Goal: Task Accomplishment & Management: Manage account settings

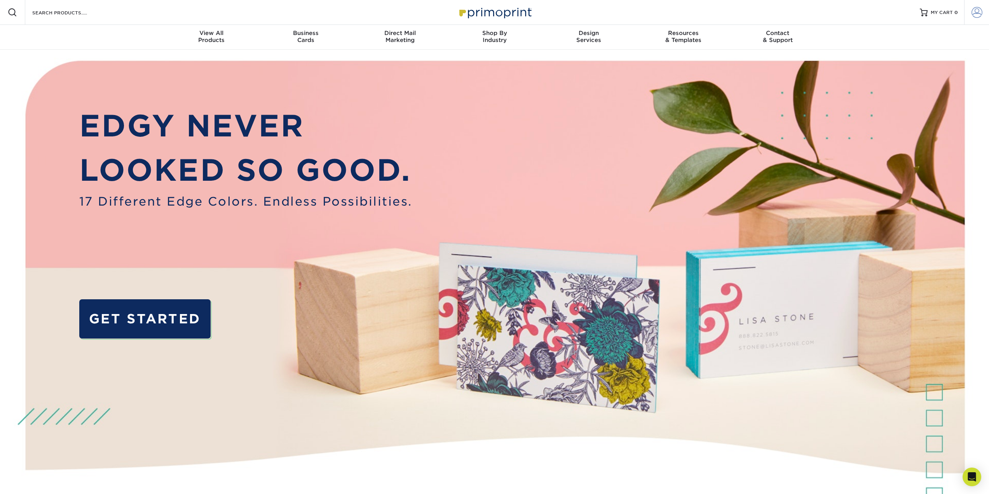
click at [977, 14] on span at bounding box center [977, 12] width 11 height 11
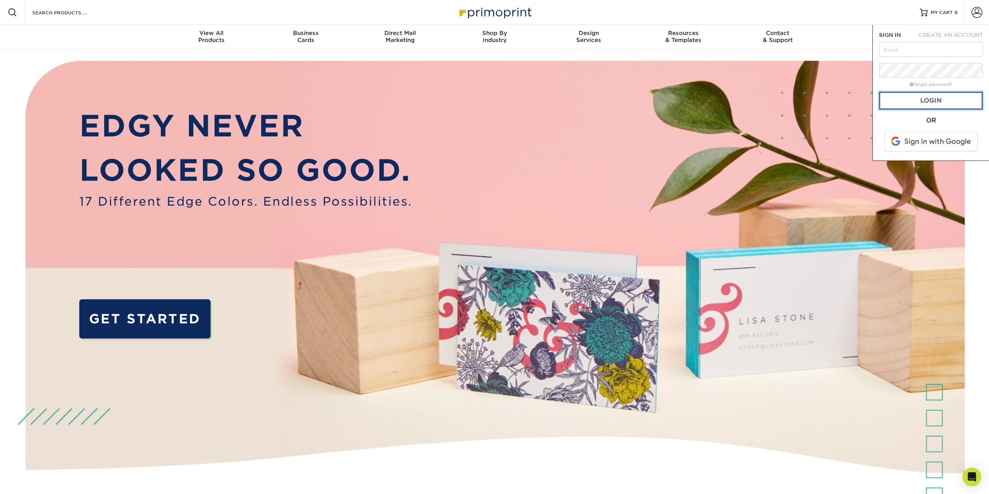
click at [944, 101] on link "Login" at bounding box center [931, 101] width 104 height 18
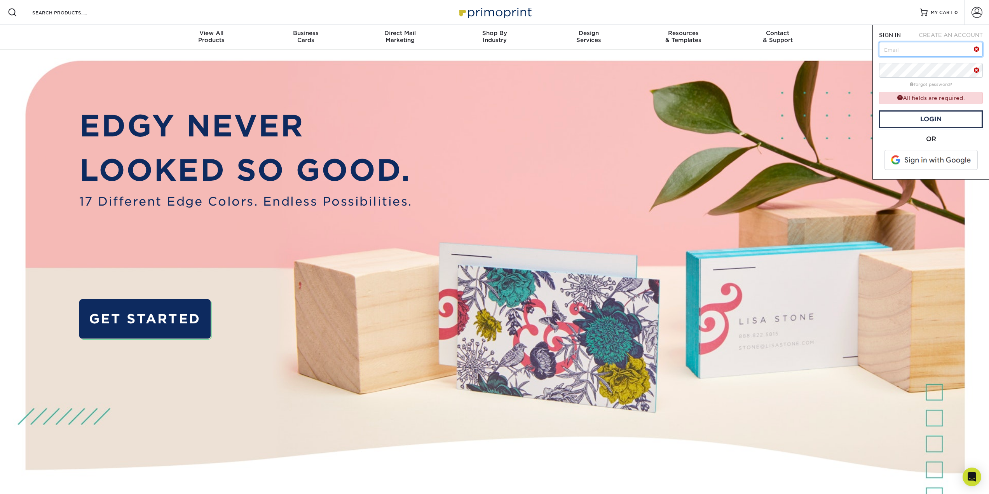
click at [906, 50] on input "text" at bounding box center [931, 49] width 104 height 15
type input "[PERSON_NAME][EMAIL_ADDRESS][DOMAIN_NAME]"
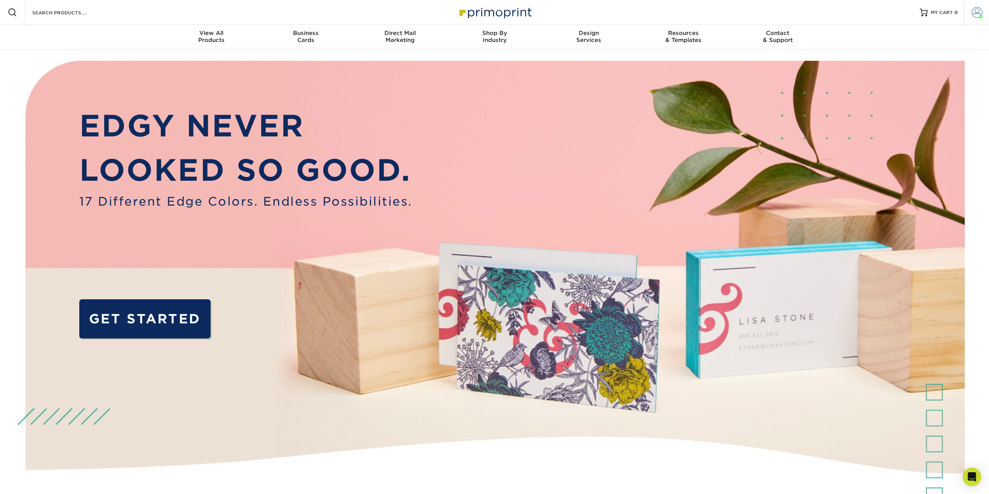
click at [973, 14] on span at bounding box center [977, 12] width 11 height 11
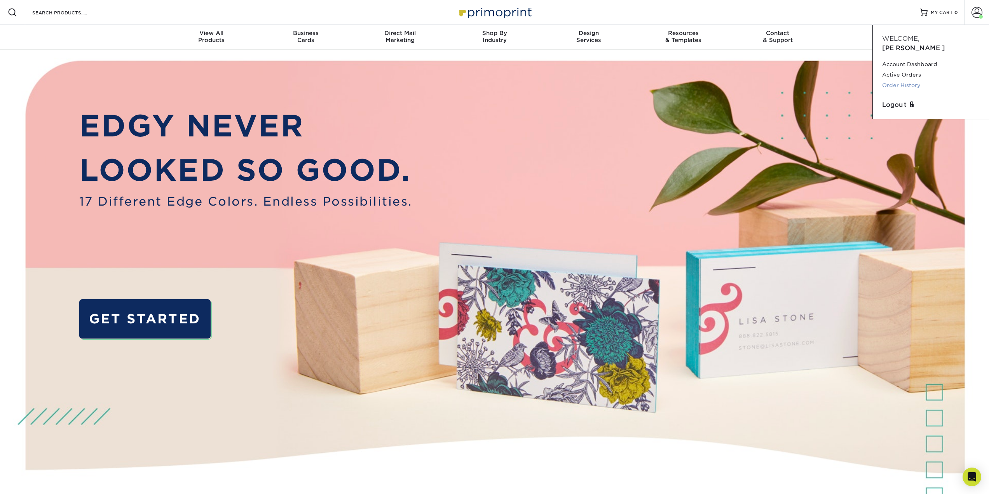
click at [899, 80] on link "Order History" at bounding box center [931, 85] width 98 height 10
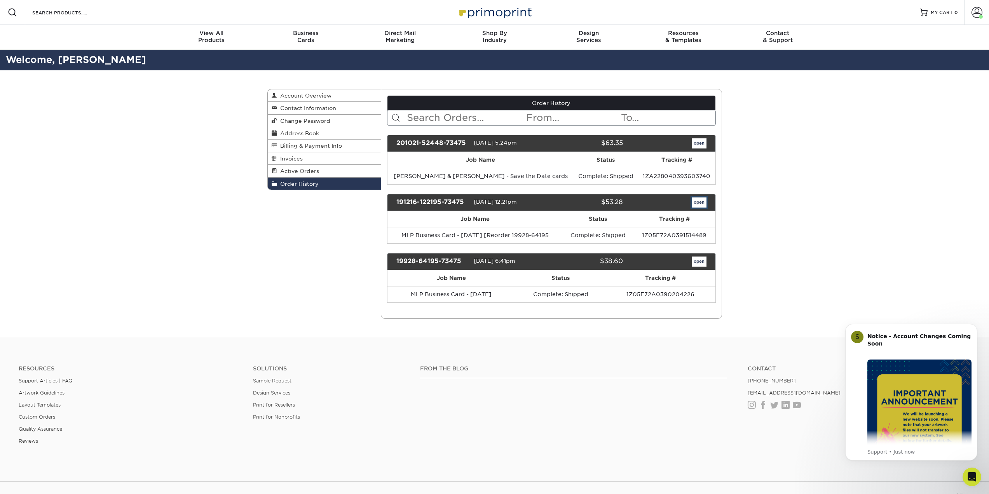
click at [702, 200] on link "open" at bounding box center [699, 202] width 15 height 10
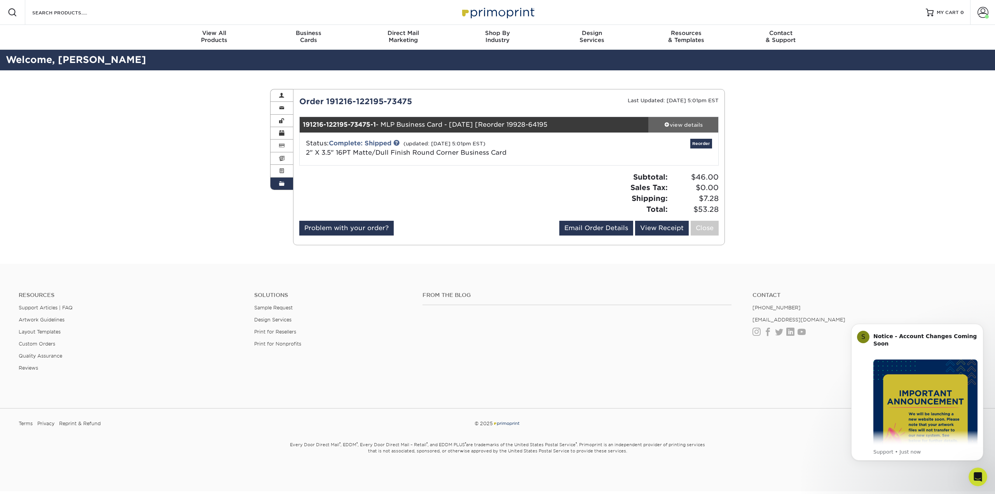
click at [693, 121] on div "view details" at bounding box center [683, 125] width 70 height 8
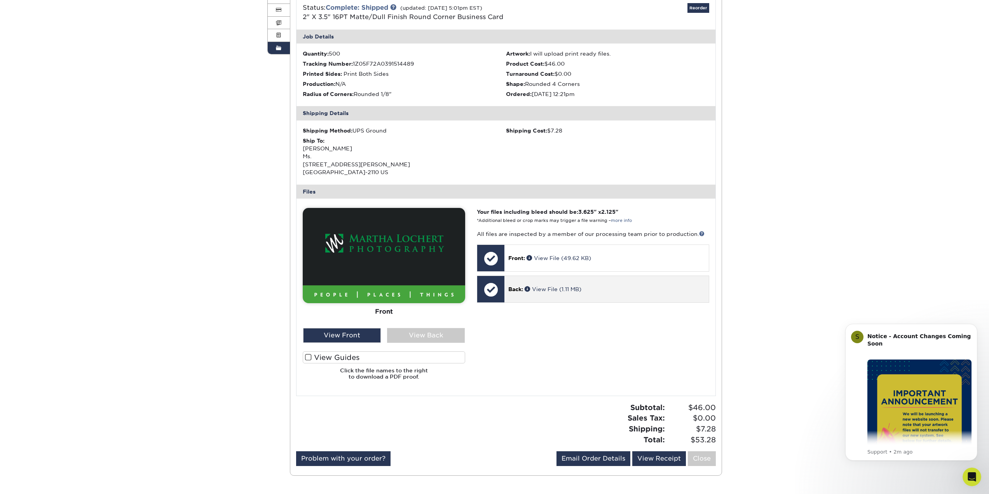
scroll to position [155, 0]
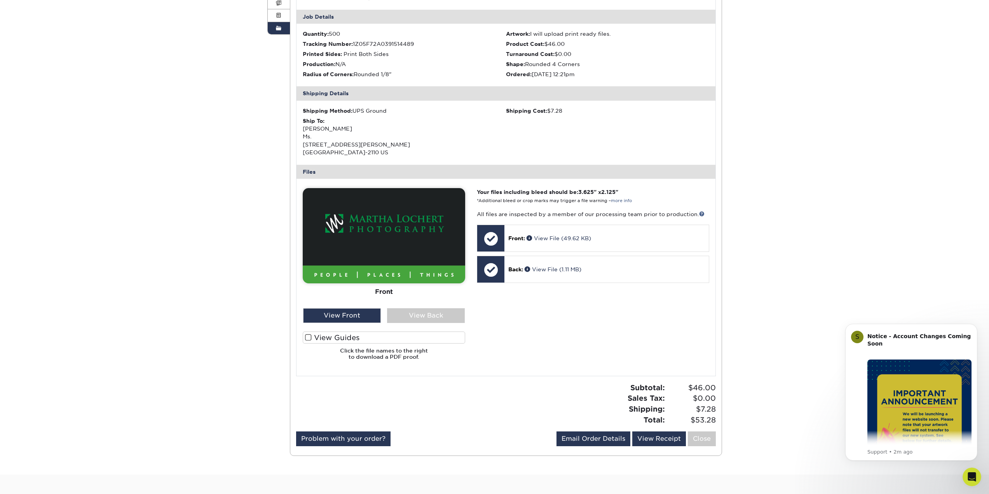
drag, startPoint x: 585, startPoint y: 245, endPoint x: 776, endPoint y: 203, distance: 196.3
click at [776, 203] on div "Order History Account Overview Contact Information Change Password Address Book…" at bounding box center [494, 195] width 989 height 560
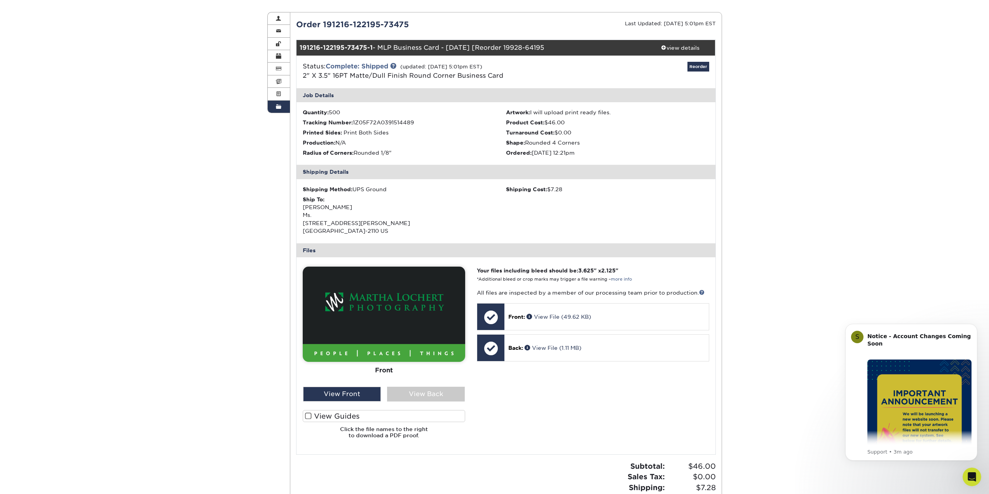
scroll to position [52, 0]
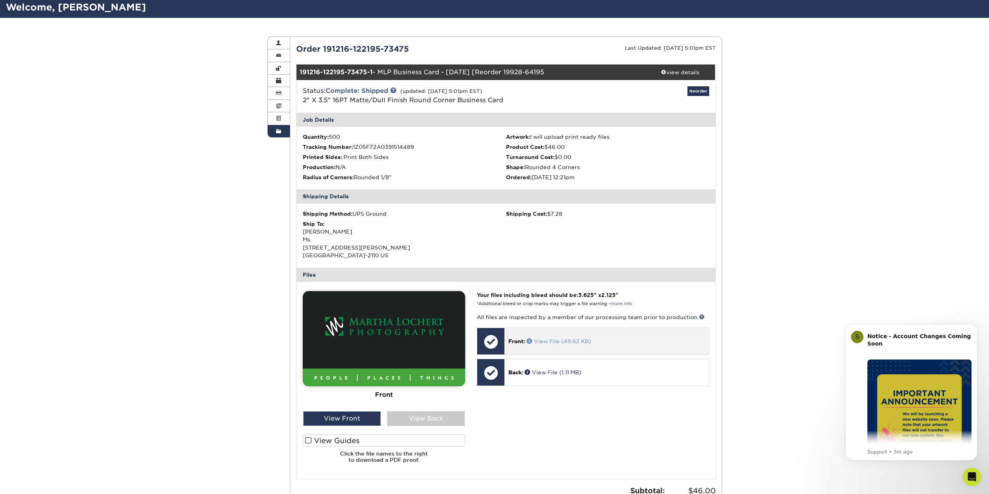
click at [528, 341] on span at bounding box center [530, 340] width 7 height 5
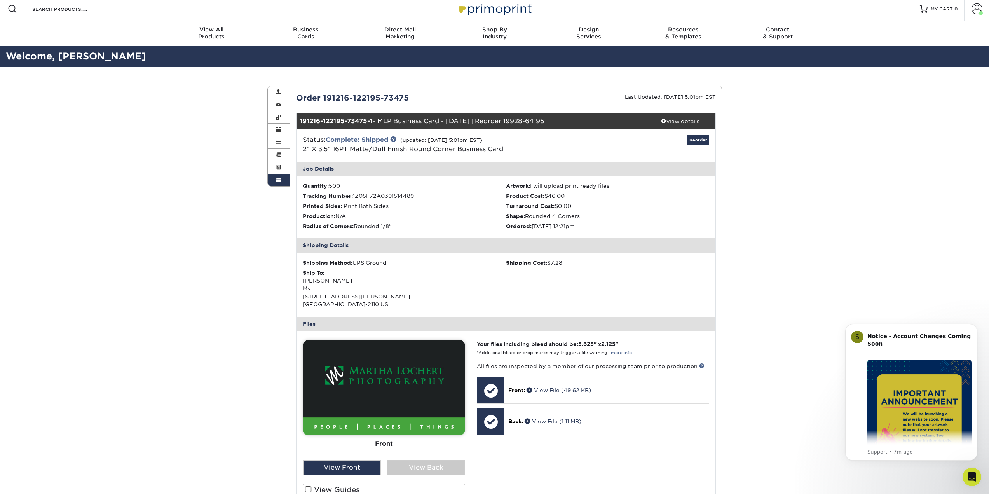
scroll to position [0, 0]
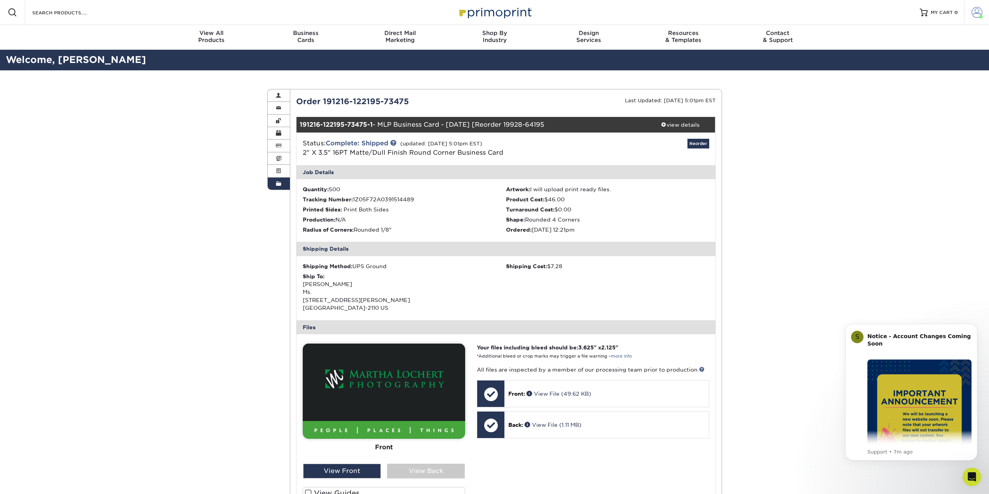
click at [979, 11] on span at bounding box center [977, 12] width 11 height 11
click at [910, 80] on link "Order History" at bounding box center [931, 85] width 98 height 10
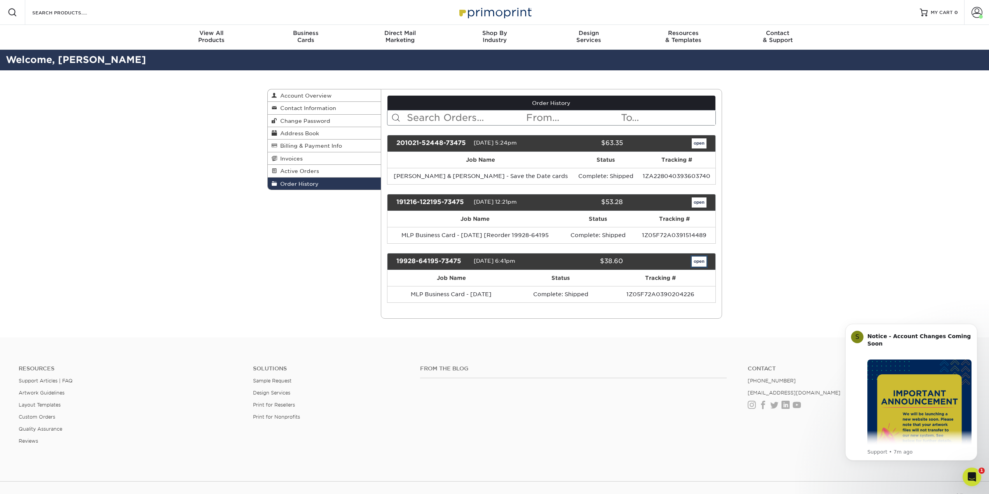
click at [698, 262] on link "open" at bounding box center [699, 262] width 15 height 10
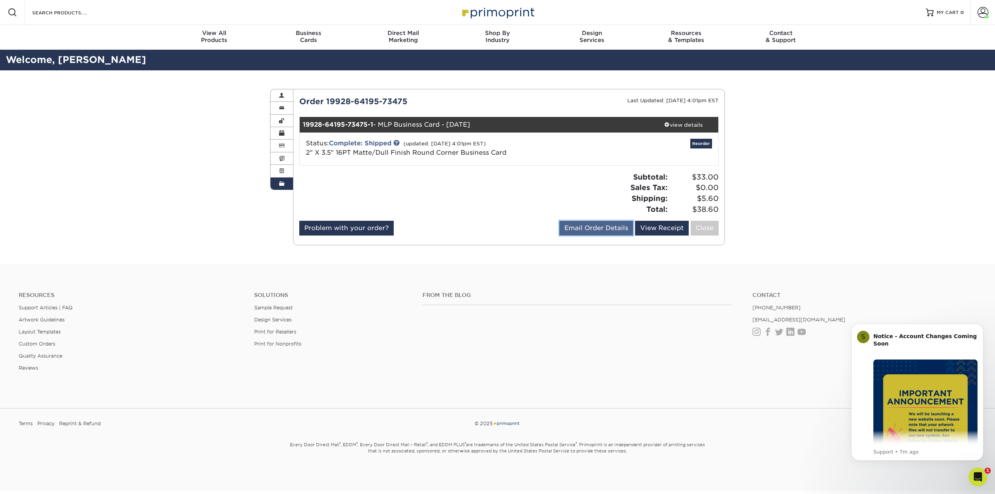
click at [616, 228] on link "Email Order Details" at bounding box center [596, 228] width 74 height 15
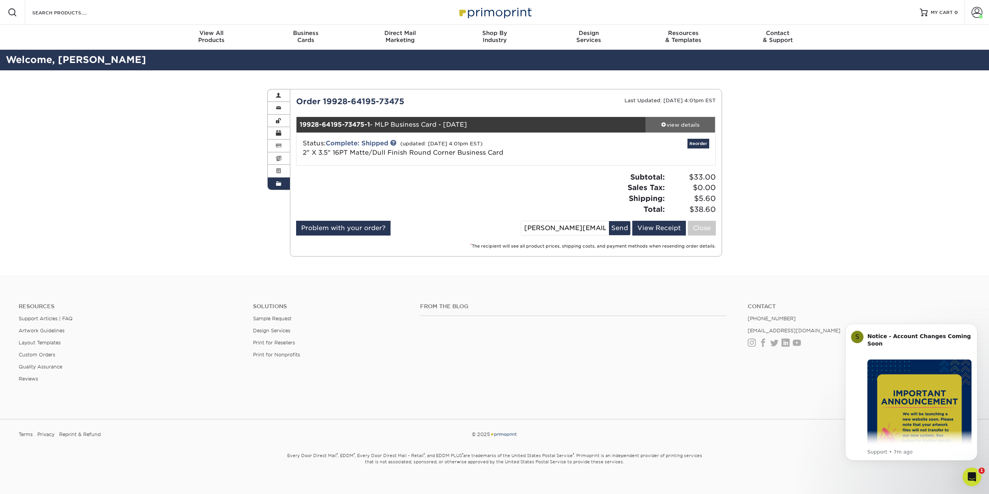
click at [672, 124] on div "view details" at bounding box center [681, 125] width 70 height 8
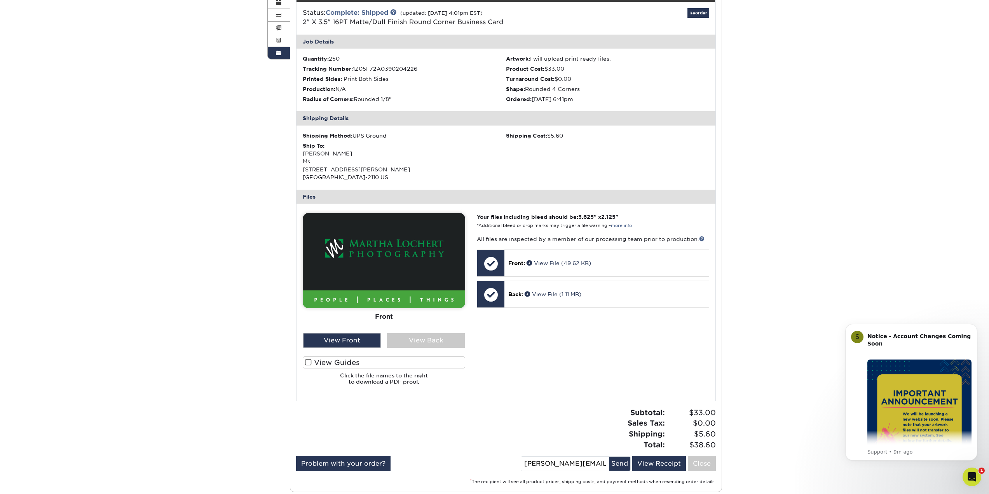
scroll to position [155, 0]
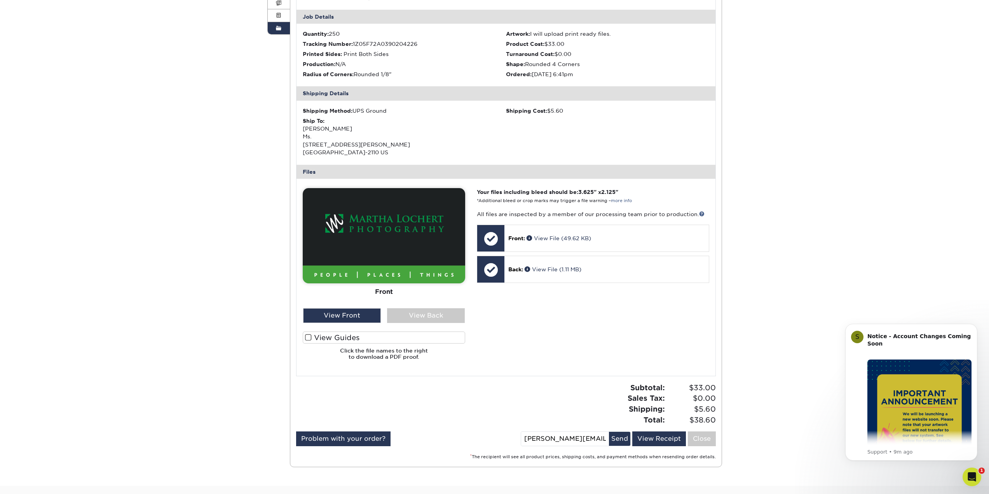
click at [618, 204] on p "Your files including bleed should be: 3.625 " x 2.125 " *Additional bleed or cr…" at bounding box center [593, 196] width 232 height 16
click at [622, 200] on link "more info" at bounding box center [621, 200] width 21 height 5
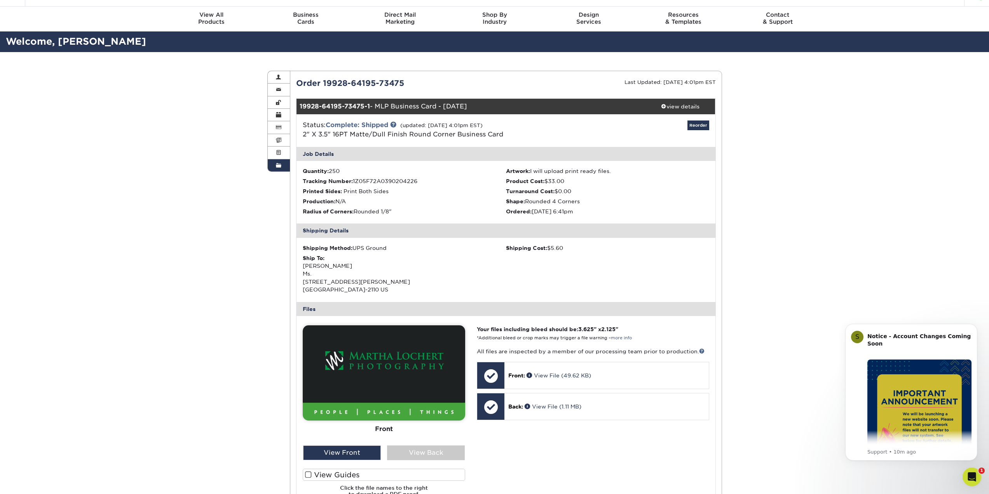
scroll to position [0, 0]
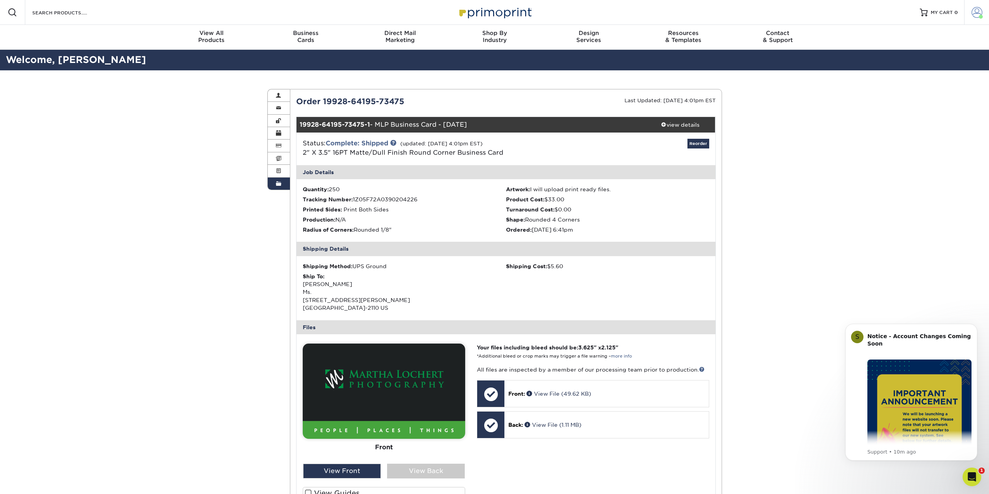
click at [974, 11] on span at bounding box center [977, 12] width 11 height 11
click at [896, 80] on link "Order History" at bounding box center [931, 85] width 98 height 10
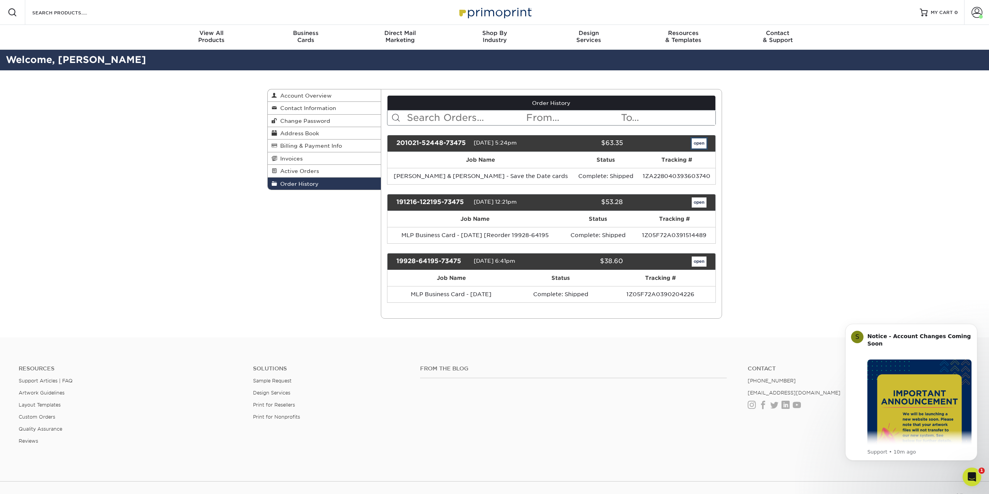
click at [699, 146] on link "open" at bounding box center [699, 143] width 15 height 10
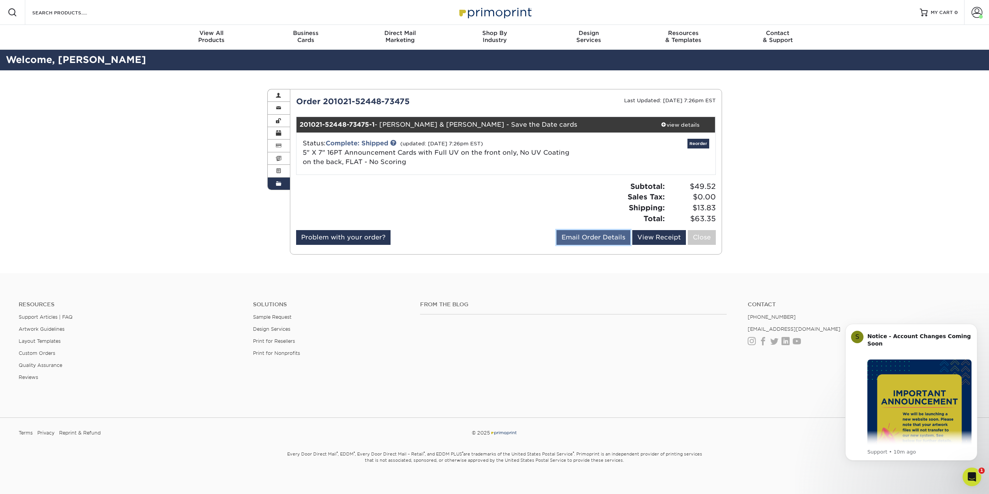
click at [606, 241] on link "Email Order Details" at bounding box center [594, 237] width 74 height 15
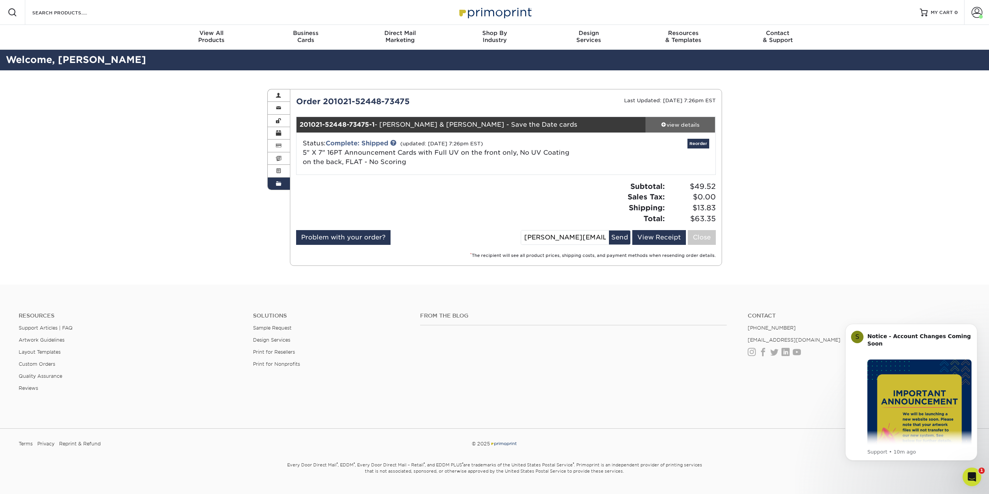
click at [676, 121] on div "view details" at bounding box center [681, 125] width 70 height 8
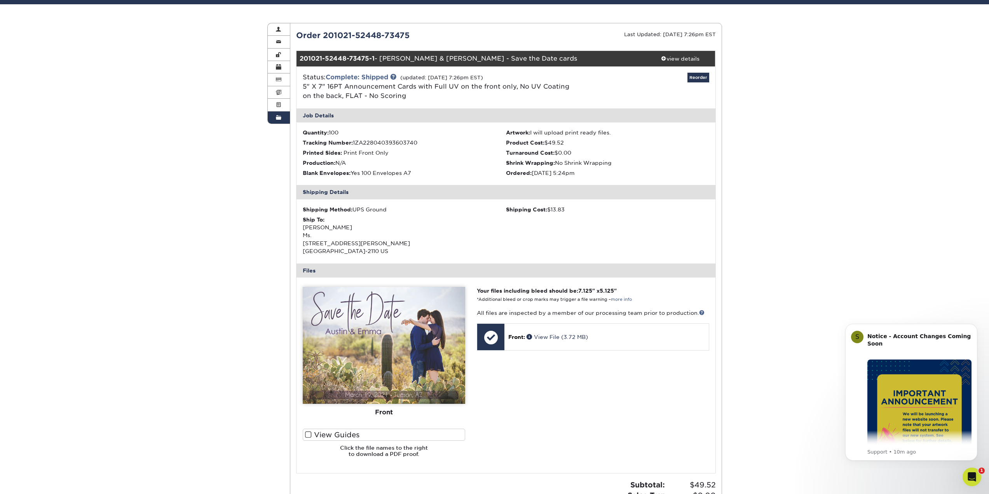
scroll to position [78, 0]
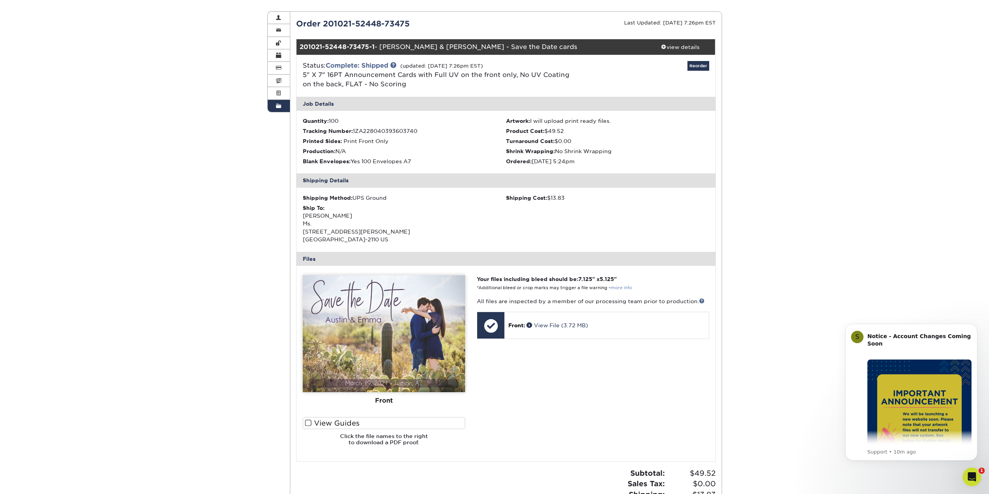
click at [623, 286] on link "more info" at bounding box center [621, 287] width 21 height 5
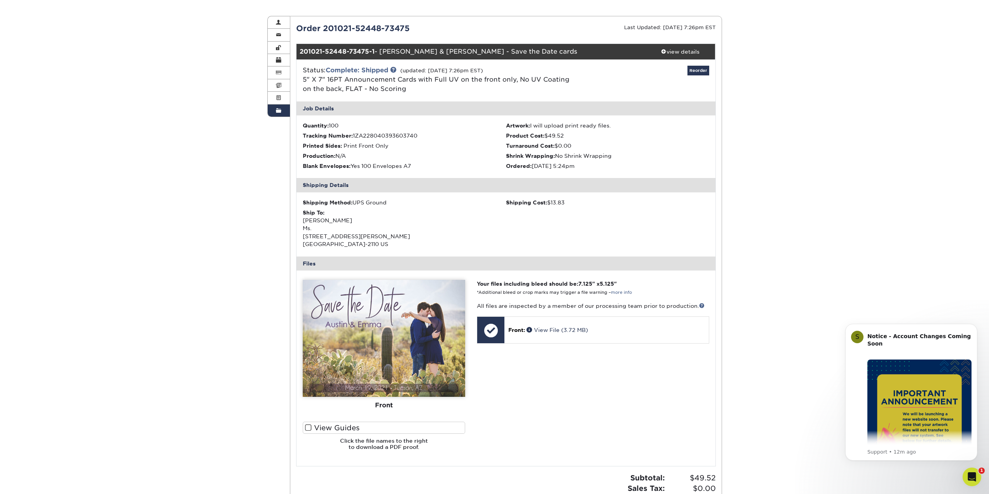
scroll to position [0, 0]
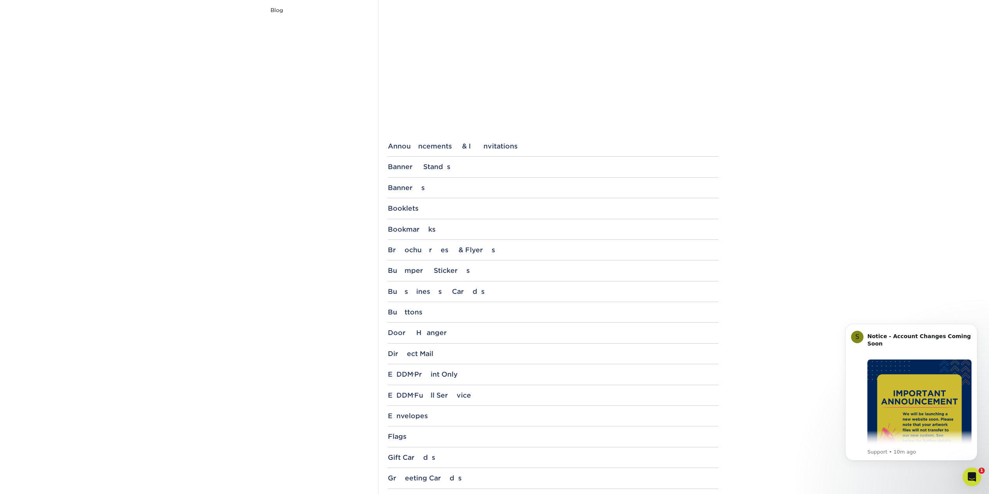
scroll to position [194, 0]
click at [453, 289] on div "Business Cards" at bounding box center [553, 290] width 331 height 8
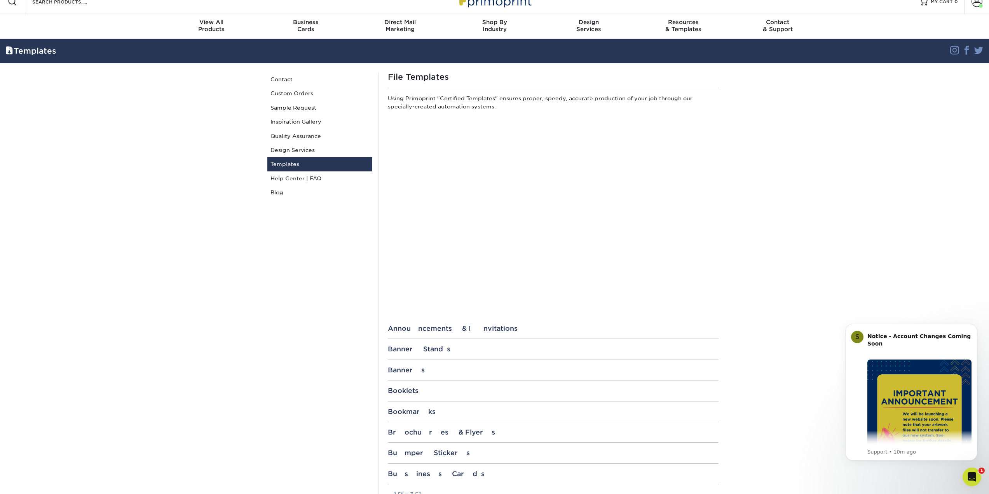
scroll to position [0, 0]
